Goal: Task Accomplishment & Management: Use online tool/utility

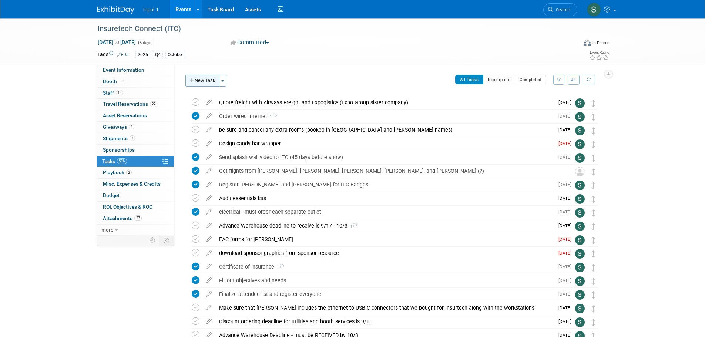
click at [214, 83] on button "New Task" at bounding box center [202, 81] width 34 height 12
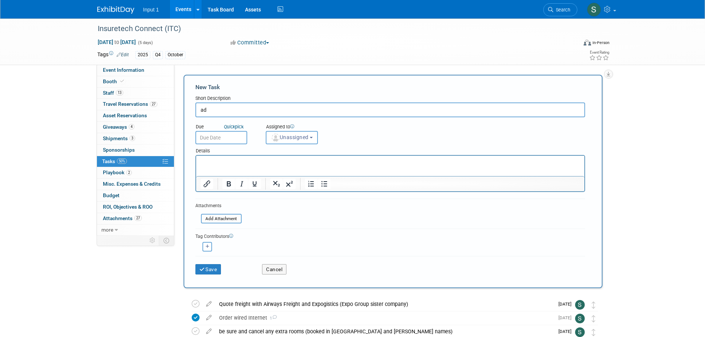
type input "a"
type input "Add lead qualification questions to mobile app"
click at [207, 140] on input "text" at bounding box center [221, 137] width 52 height 13
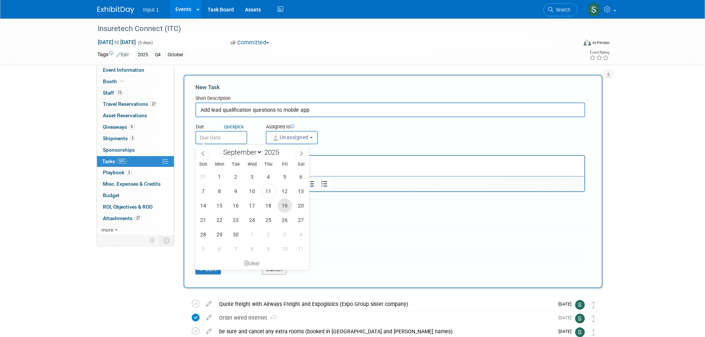
drag, startPoint x: 284, startPoint y: 204, endPoint x: 284, endPoint y: 197, distance: 7.4
click at [284, 202] on span "19" at bounding box center [285, 205] width 14 height 14
type input "[DATE]"
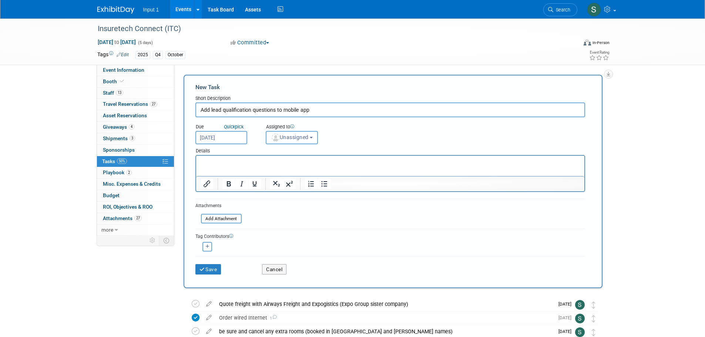
click at [287, 141] on button "Unassigned" at bounding box center [292, 137] width 53 height 13
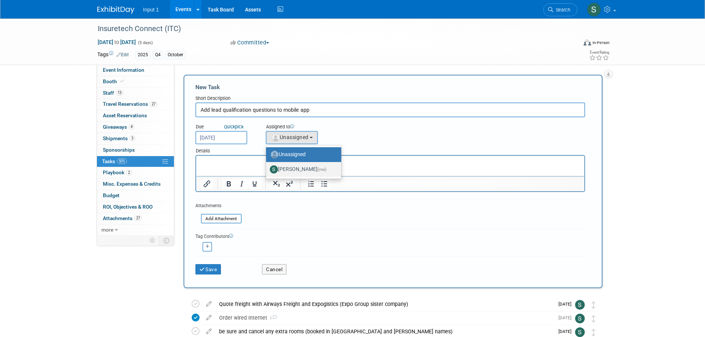
click at [297, 171] on label "[PERSON_NAME] (me)" at bounding box center [302, 170] width 64 height 12
click at [267, 171] on input "[PERSON_NAME] (me)" at bounding box center [264, 168] width 5 height 5
select select "7b485153-a8c5-4bc0-a404-8d0521ee698e"
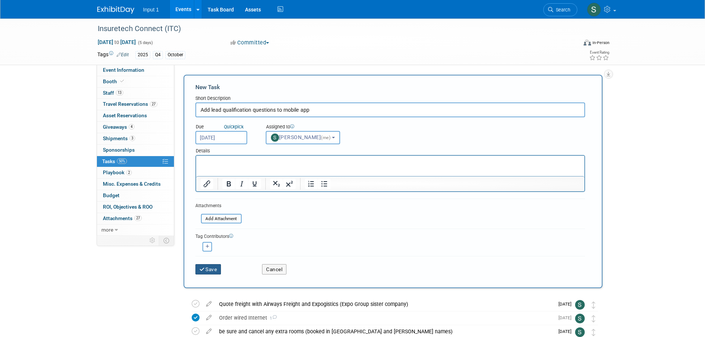
click at [215, 269] on button "Save" at bounding box center [208, 269] width 26 height 10
